Goal: Task Accomplishment & Management: Complete application form

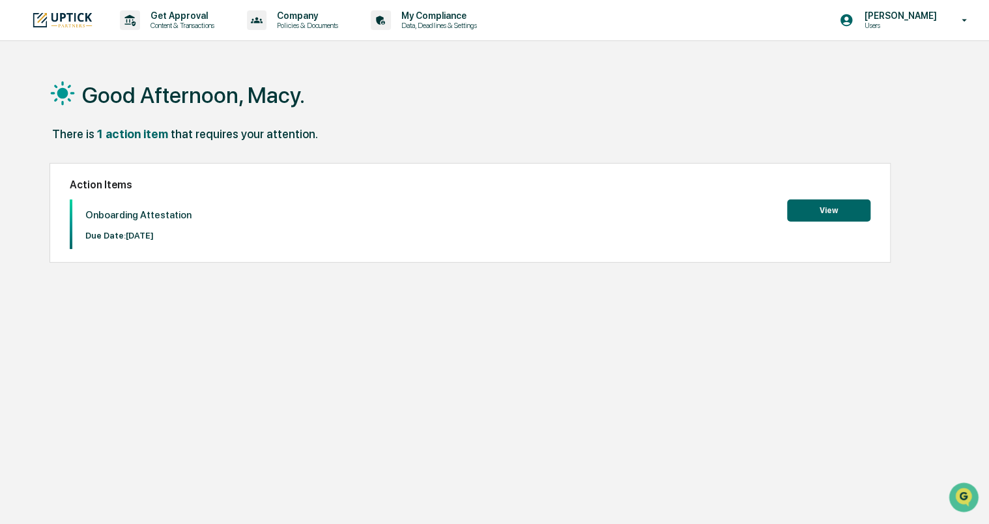
click at [380, 106] on div "Good Afternoon, Macy." at bounding box center [494, 94] width 890 height 65
click at [170, 23] on p "Content & Transactions" at bounding box center [180, 25] width 81 height 9
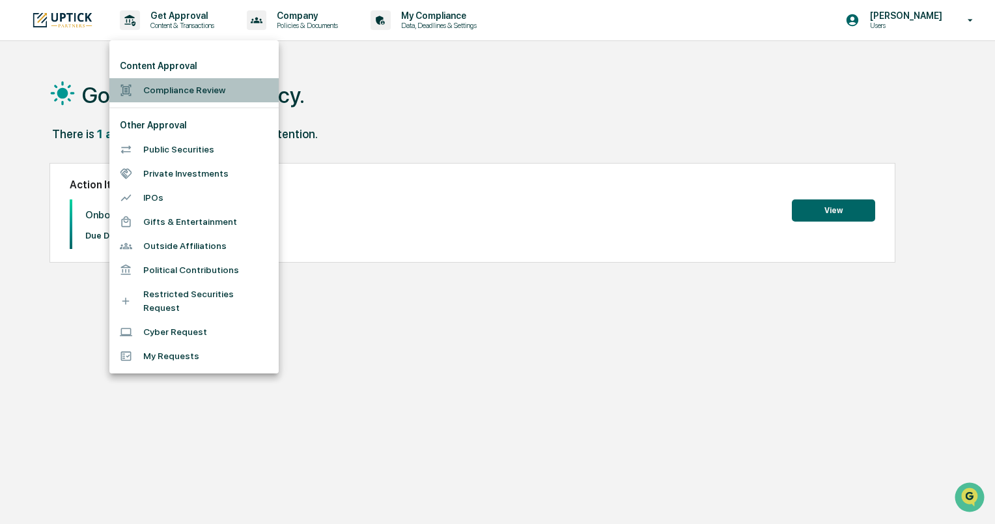
click at [175, 92] on li "Compliance Review" at bounding box center [193, 90] width 169 height 24
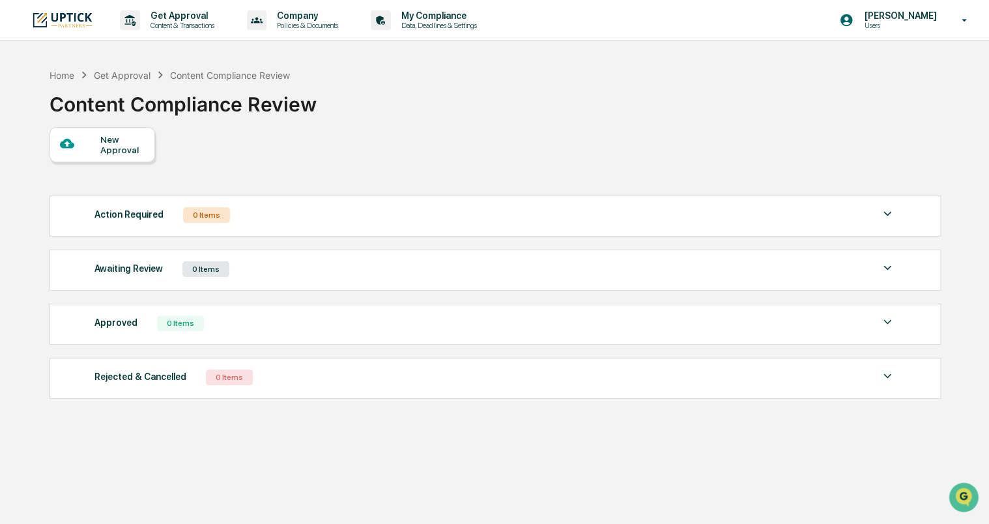
click at [109, 143] on div "New Approval" at bounding box center [122, 144] width 44 height 21
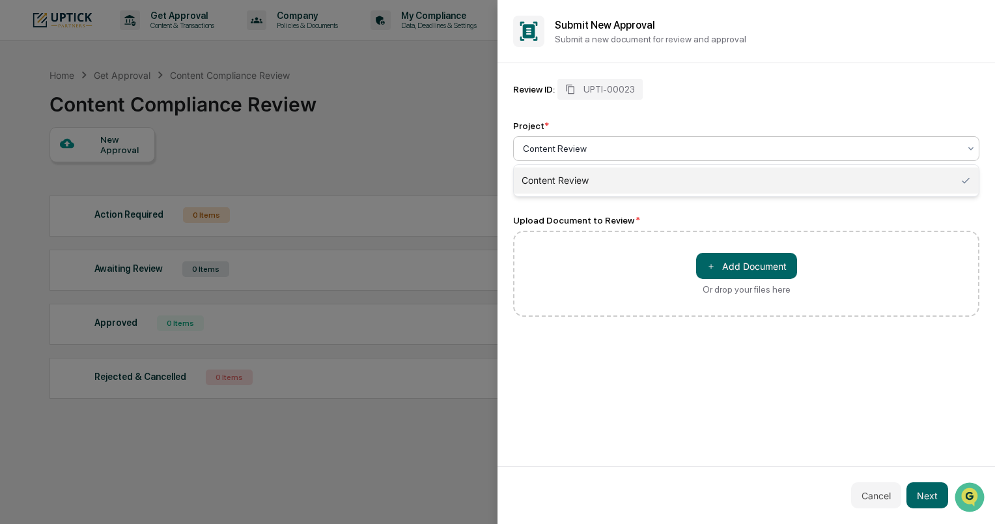
click at [961, 143] on div "Content Review" at bounding box center [740, 148] width 449 height 18
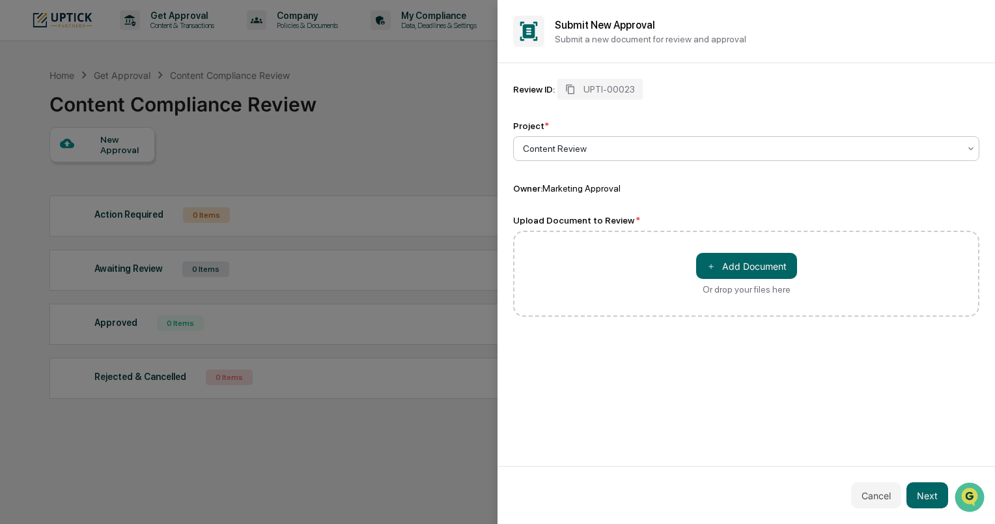
click at [961, 143] on div "Content Review" at bounding box center [740, 148] width 449 height 18
click at [873, 488] on button "Cancel" at bounding box center [876, 495] width 50 height 26
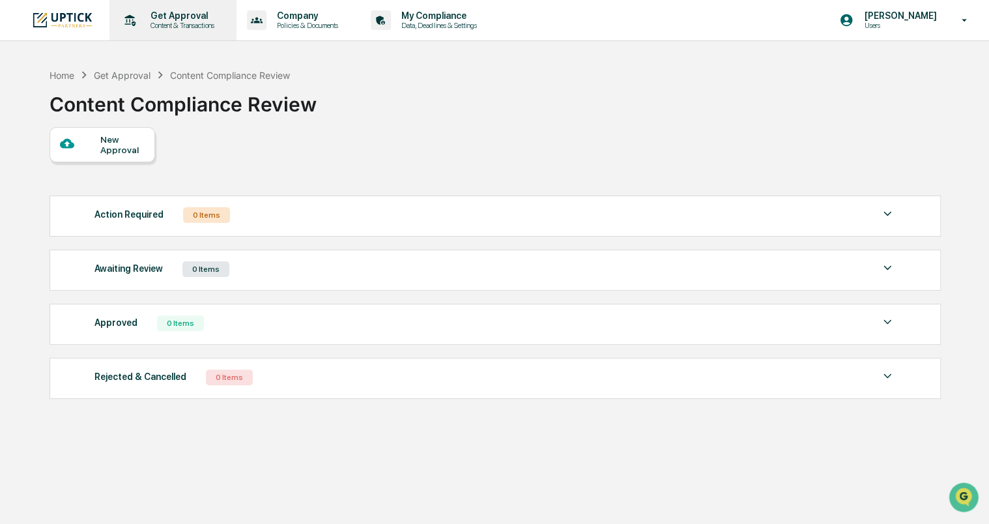
click at [213, 15] on p "Get Approval" at bounding box center [180, 15] width 81 height 10
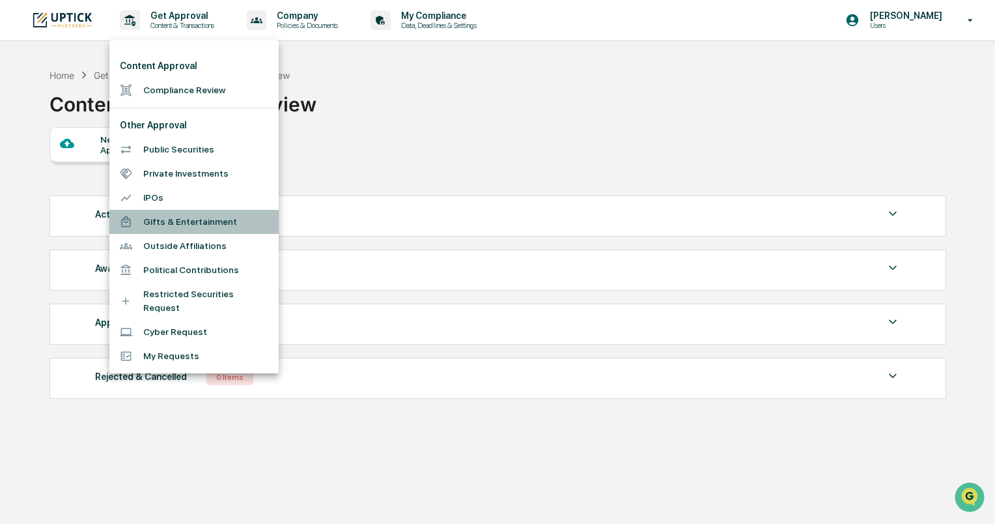
click at [188, 221] on li "Gifts & Entertainment" at bounding box center [193, 222] width 169 height 24
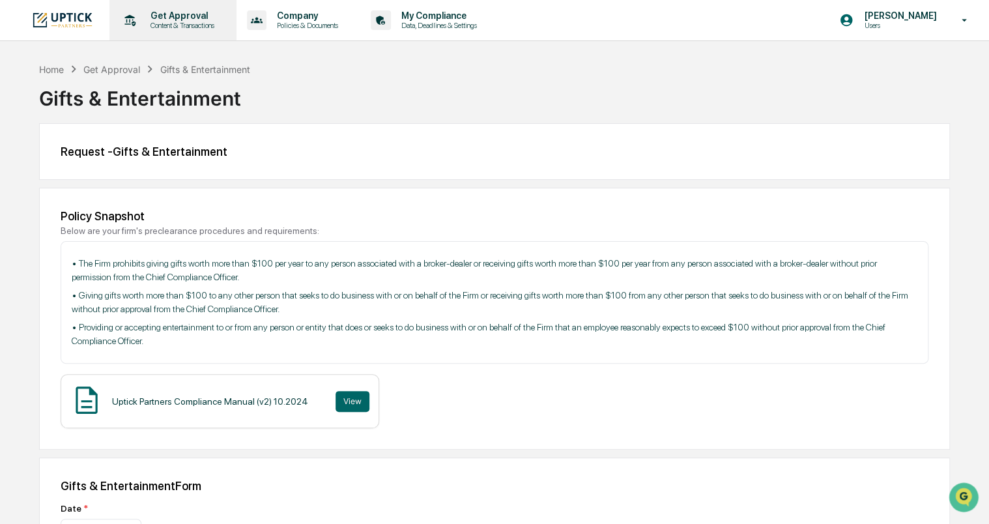
click at [167, 29] on p "Content & Transactions" at bounding box center [180, 25] width 81 height 9
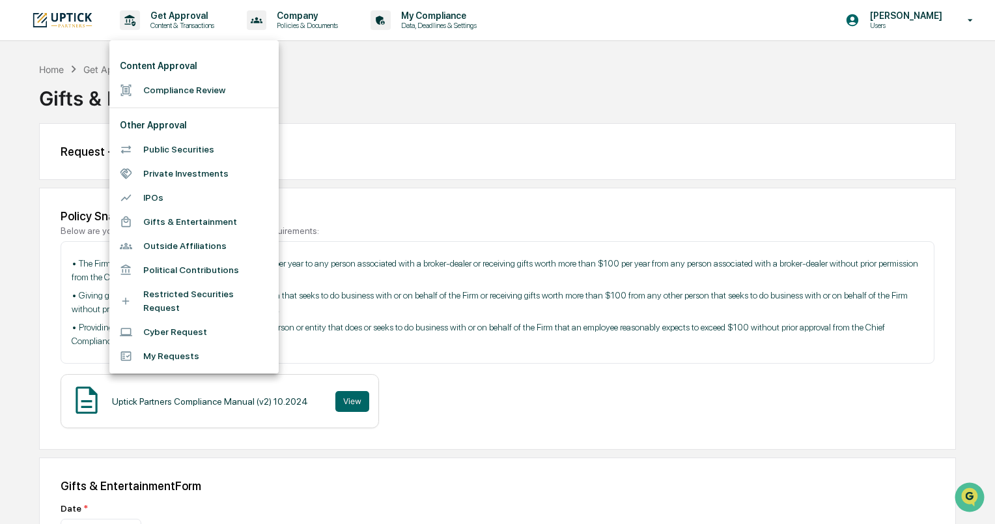
click at [363, 96] on div at bounding box center [497, 262] width 995 height 524
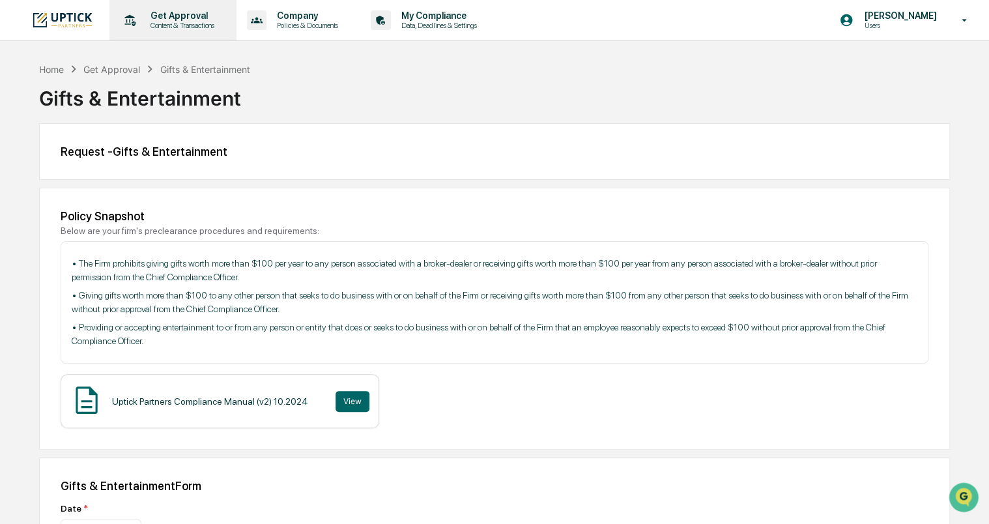
click at [182, 13] on p "Get Approval" at bounding box center [180, 15] width 81 height 10
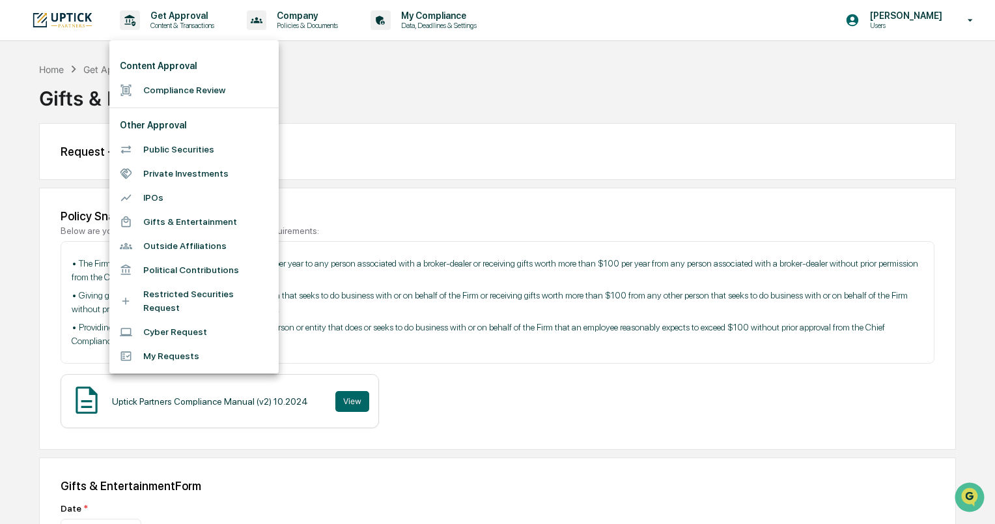
click at [391, 93] on div at bounding box center [497, 262] width 995 height 524
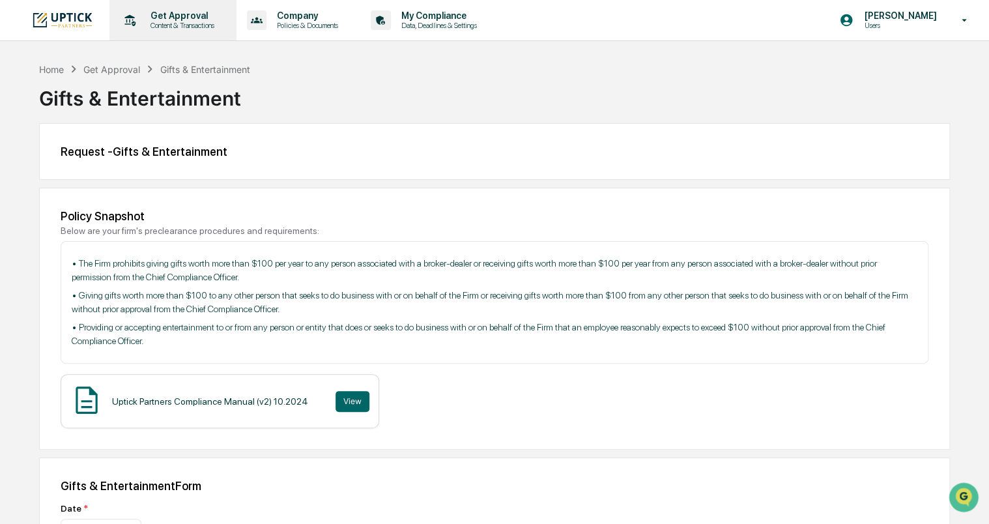
click at [158, 20] on p "Get Approval" at bounding box center [180, 15] width 81 height 10
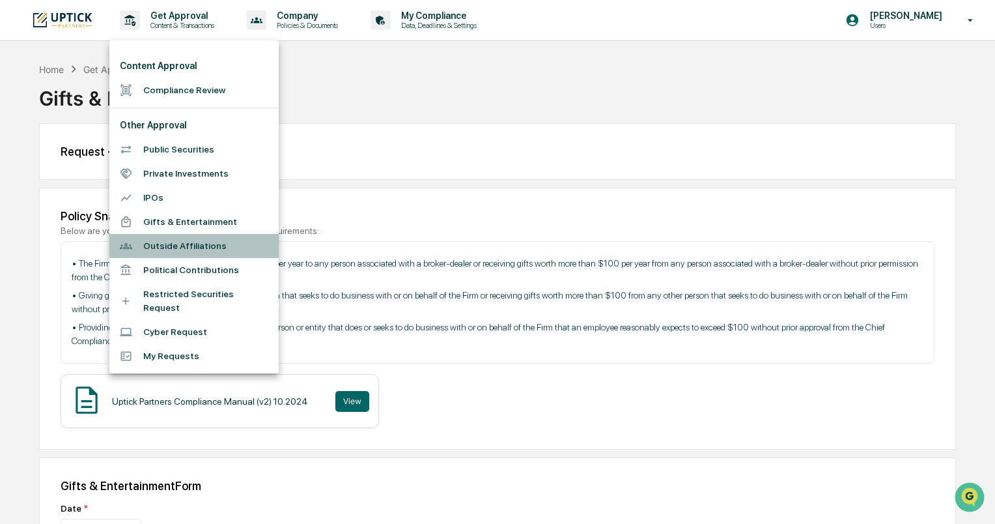
click at [195, 243] on li "Outside Affiliations" at bounding box center [193, 246] width 169 height 24
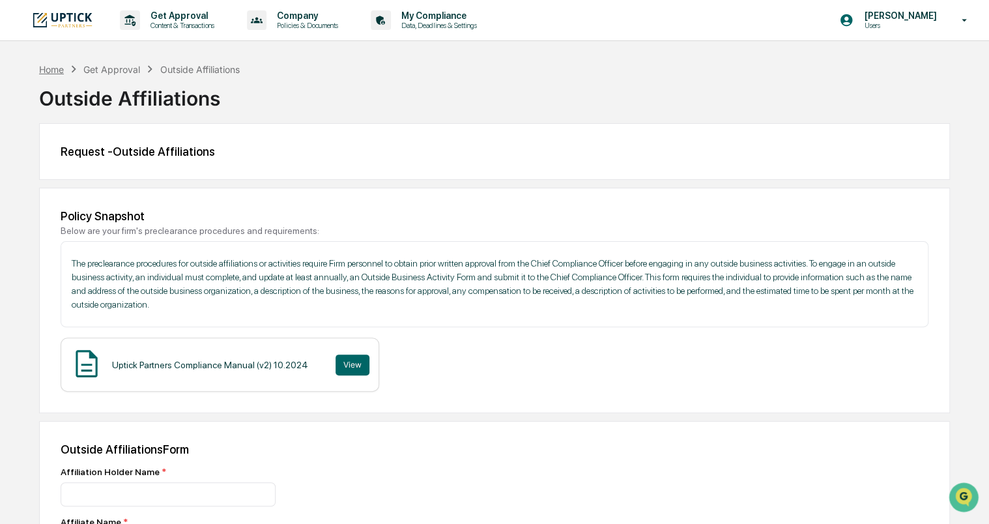
click at [42, 67] on div "Home" at bounding box center [51, 69] width 25 height 11
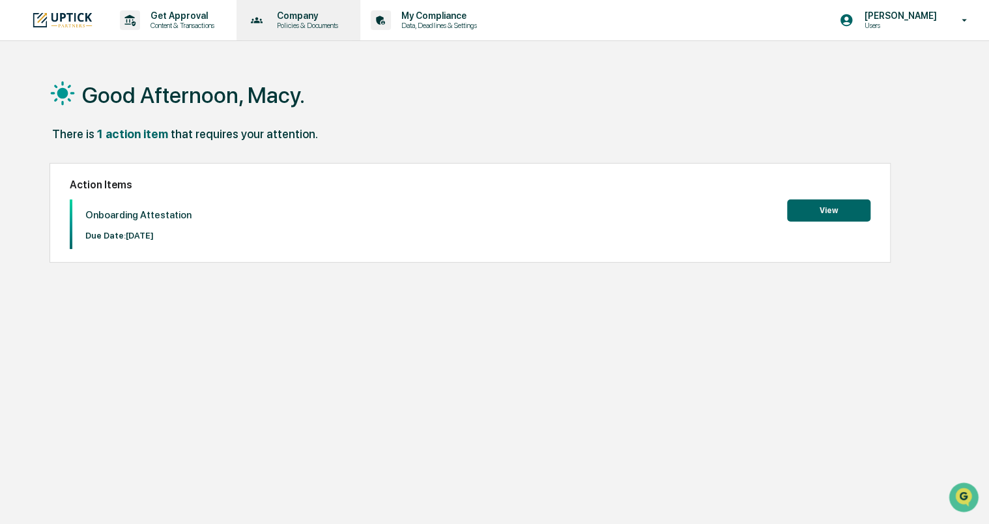
click at [292, 18] on p "Company" at bounding box center [305, 15] width 78 height 10
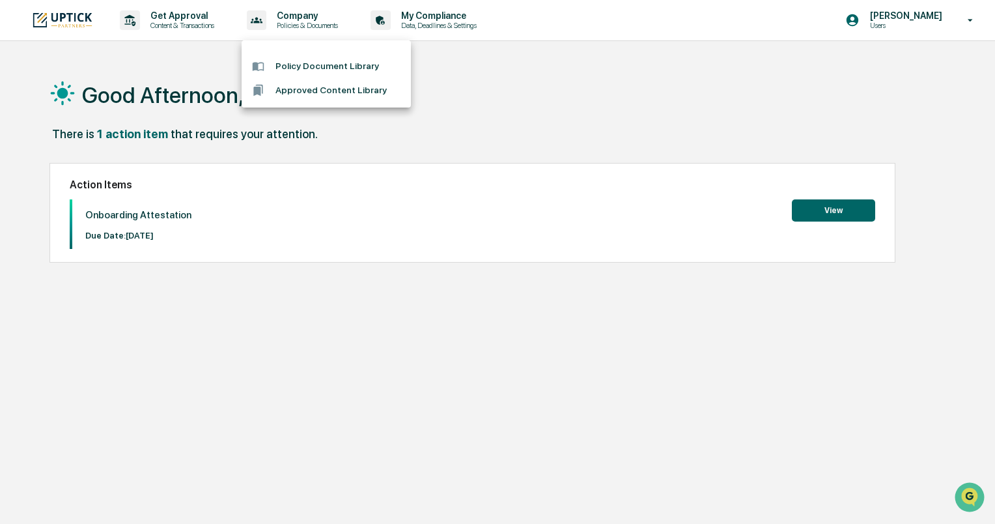
click at [295, 91] on li "Approved Content Library" at bounding box center [326, 90] width 169 height 24
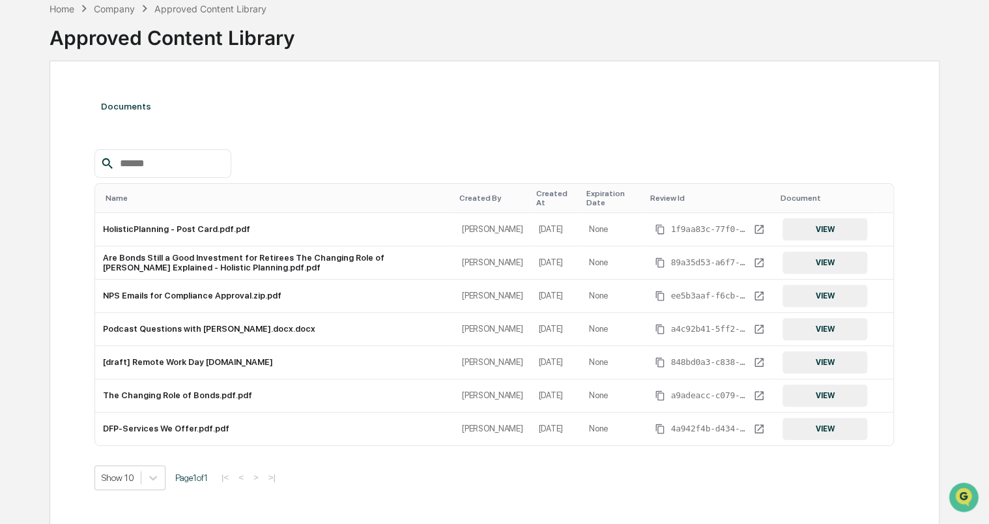
scroll to position [94, 0]
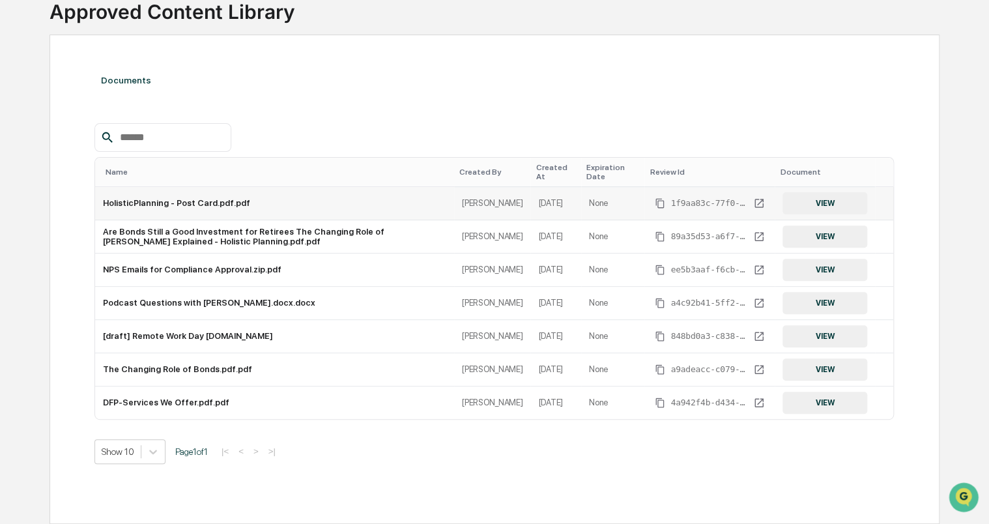
click at [819, 200] on button "VIEW" at bounding box center [824, 203] width 85 height 22
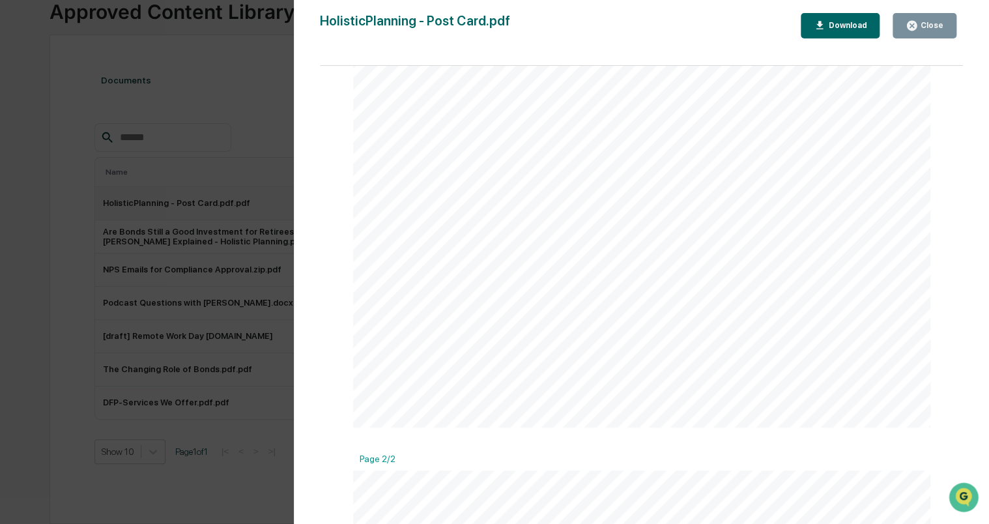
scroll to position [865, 0]
click at [929, 23] on div "Close" at bounding box center [930, 25] width 25 height 9
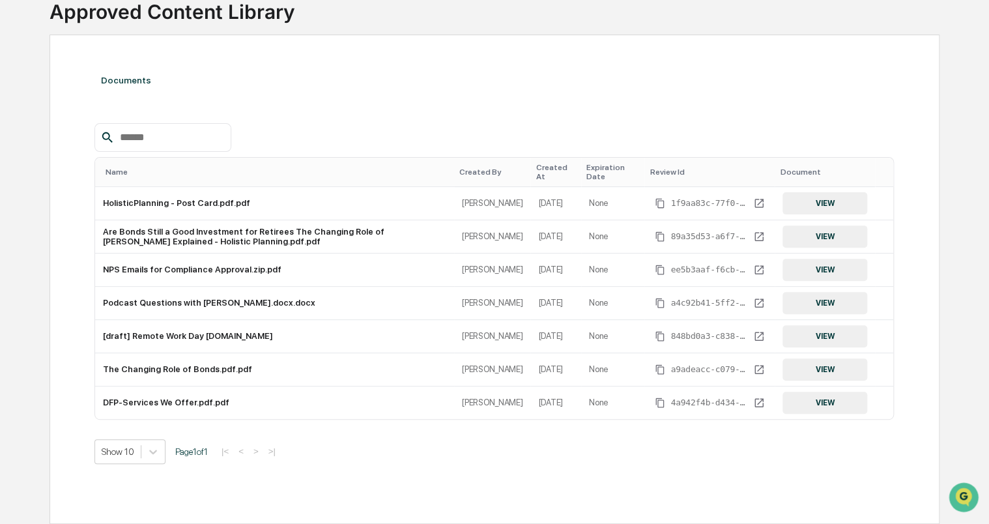
scroll to position [94, 0]
